Goal: Navigation & Orientation: Go to known website

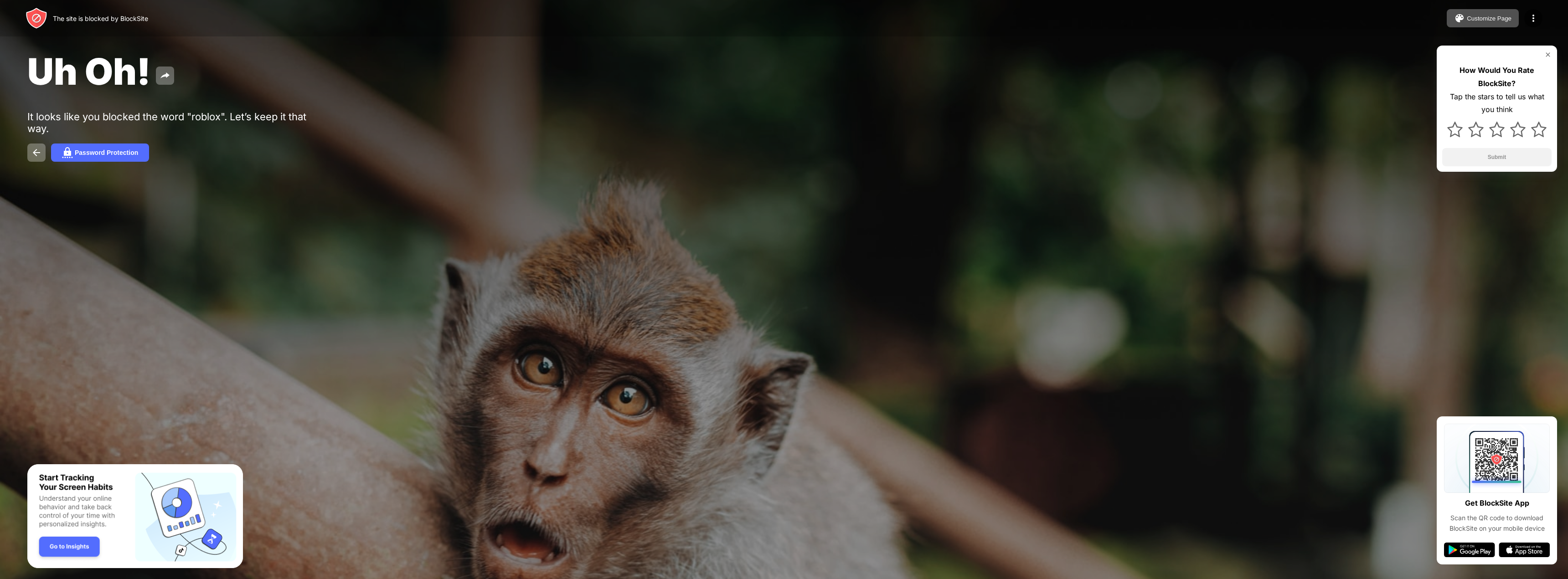
drag, startPoint x: 988, startPoint y: 276, endPoint x: 933, endPoint y: 268, distance: 55.6
